Goal: Find specific page/section: Find specific page/section

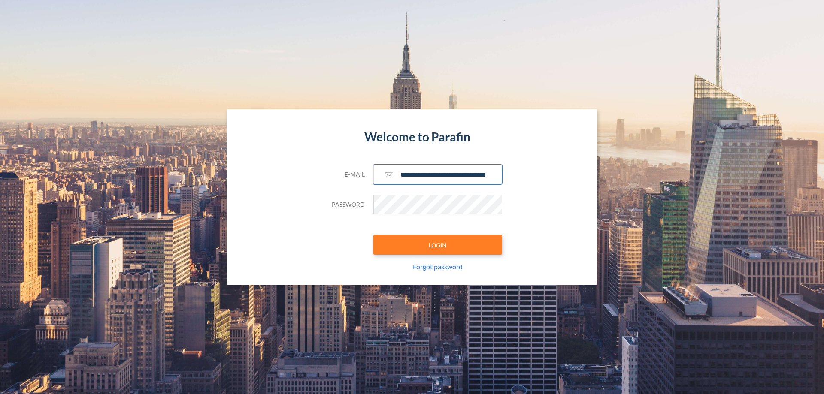
scroll to position [0, 14]
type input "**********"
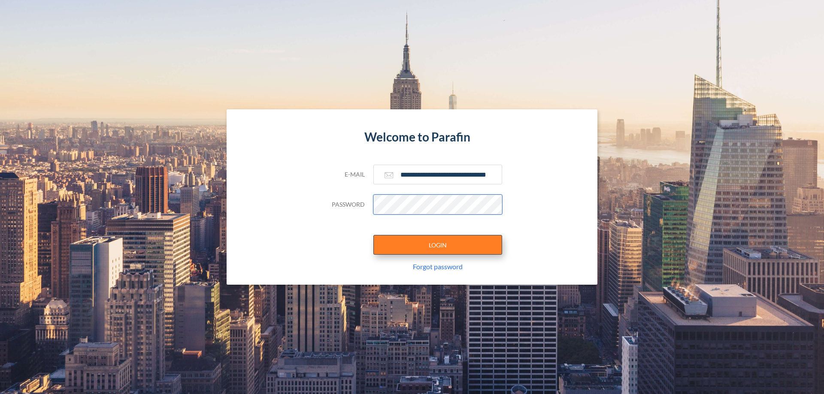
scroll to position [0, 0]
click at [438, 245] on button "LOGIN" at bounding box center [437, 245] width 129 height 20
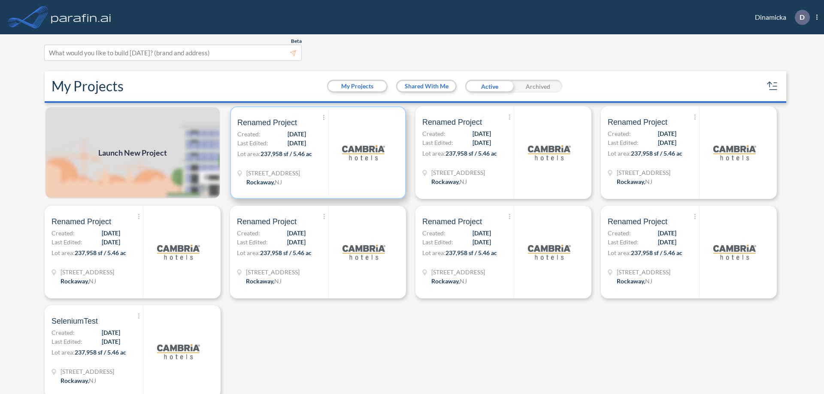
scroll to position [2, 0]
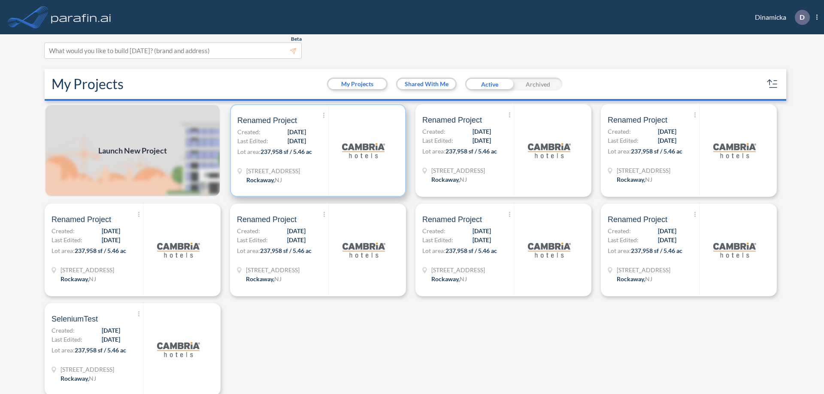
click at [316, 151] on p "Lot area: 237,958 sf / 5.46 ac" at bounding box center [282, 153] width 91 height 12
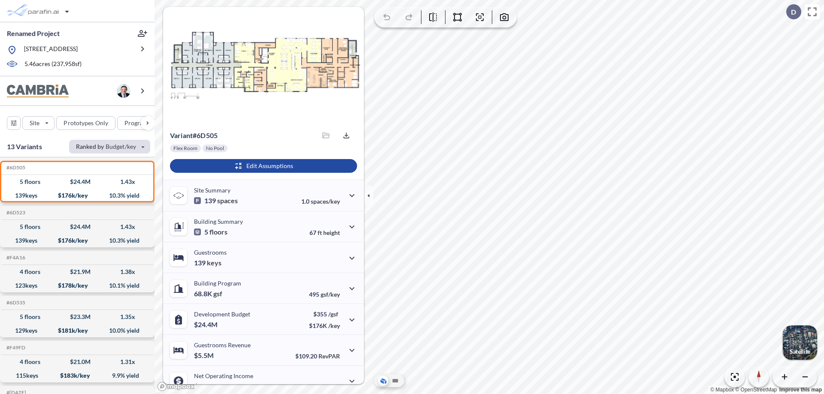
click at [109, 146] on div "button" at bounding box center [109, 147] width 81 height 14
